Goal: Information Seeking & Learning: Learn about a topic

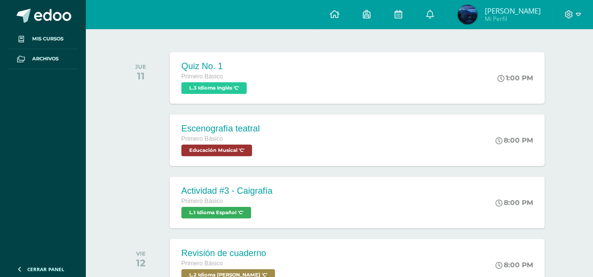
scroll to position [146, 0]
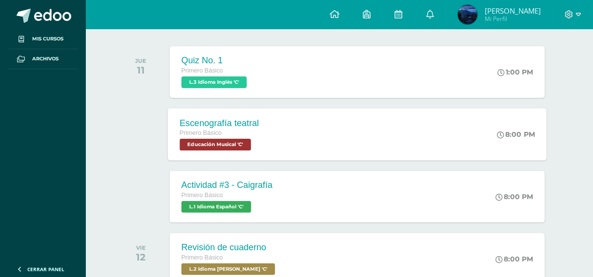
click at [275, 141] on div "Escenografía teatral Primero Básico Educación Musical 'C' 8:00 PM Escenografía …" at bounding box center [357, 134] width 379 height 52
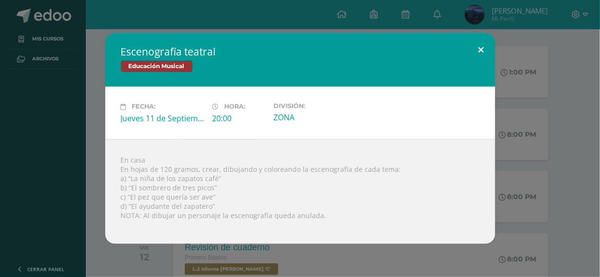
click at [485, 43] on button at bounding box center [481, 49] width 28 height 33
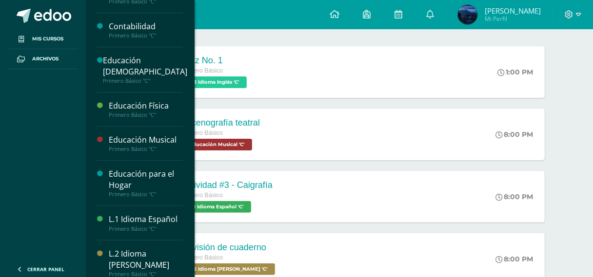
click at [135, 148] on div "Primero Básico "C"" at bounding box center [146, 149] width 74 height 7
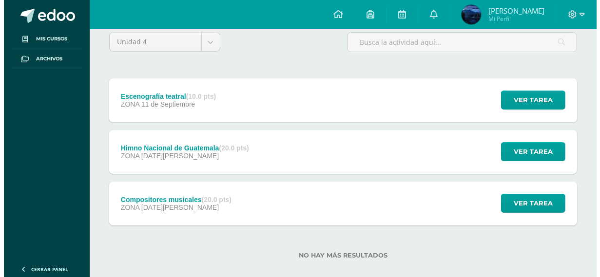
scroll to position [97, 0]
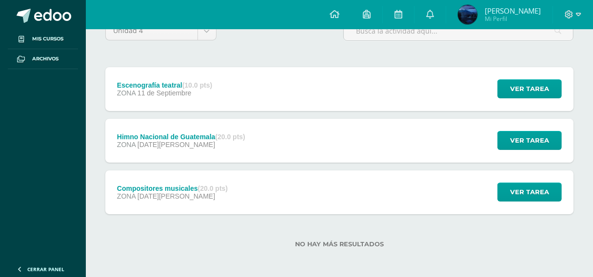
click at [256, 97] on div "Escenografía teatral (10.0 pts) ZONA [DATE] Ver tarea Escenografía teatral Educ…" at bounding box center [339, 89] width 468 height 44
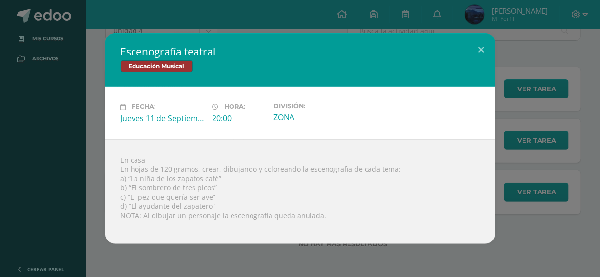
drag, startPoint x: 562, startPoint y: 141, endPoint x: 517, endPoint y: 138, distance: 45.0
click at [563, 139] on div "Escenografía teatral Educación Musical Fecha: [DATE] Hora: 20:00 División:" at bounding box center [300, 138] width 592 height 210
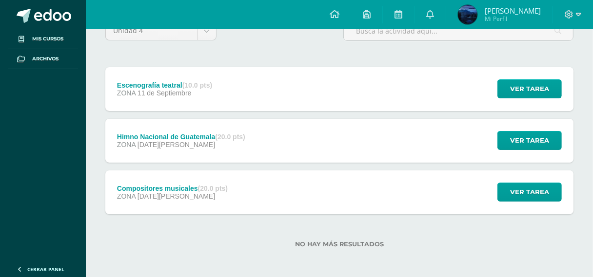
drag, startPoint x: 385, startPoint y: 200, endPoint x: 381, endPoint y: 203, distance: 5.6
click at [384, 204] on div "Compositores musicales (20.0 pts) ZONA [DATE][PERSON_NAME] Ver tarea Compositor…" at bounding box center [339, 193] width 468 height 44
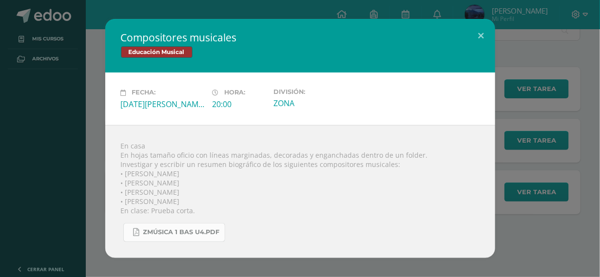
click at [152, 235] on span "Zmúsica 1 Bas U4.pdf" at bounding box center [181, 233] width 77 height 8
